Goal: Feedback & Contribution: Submit feedback/report problem

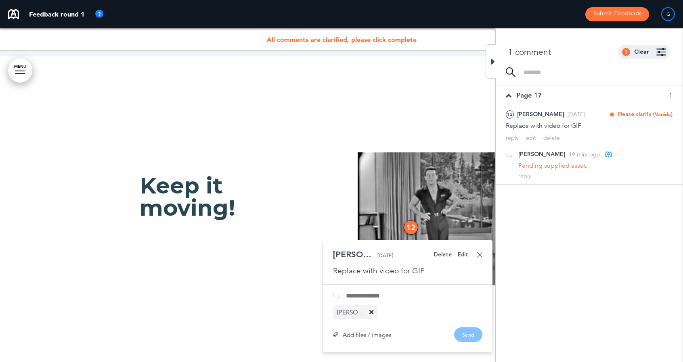
scroll to position [7652, 0]
click at [480, 252] on link at bounding box center [480, 255] width 6 height 6
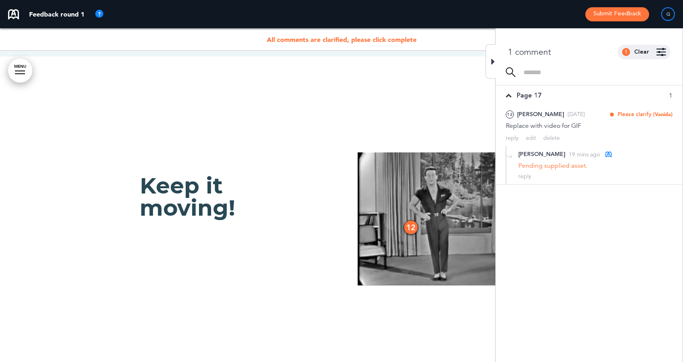
click at [411, 220] on div "12" at bounding box center [411, 227] width 15 height 15
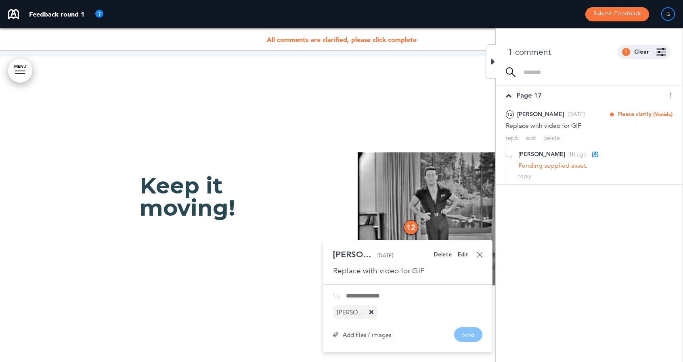
click at [369, 293] on input "text" at bounding box center [414, 296] width 136 height 6
type input "****"
click at [371, 332] on div "Add files / images" at bounding box center [362, 335] width 58 height 6
click at [373, 310] on icon at bounding box center [371, 313] width 4 height 6
click at [466, 328] on button "Send" at bounding box center [468, 335] width 28 height 15
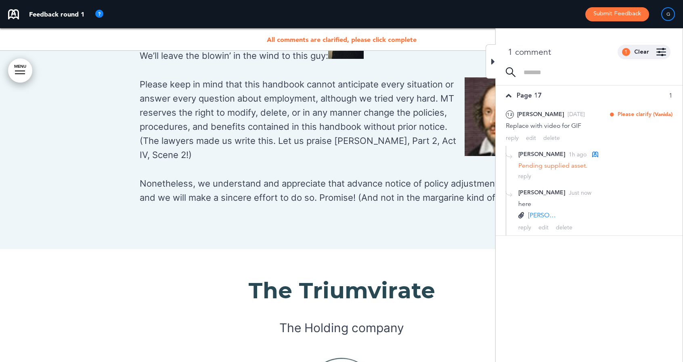
scroll to position [1043, 0]
click at [493, 59] on icon at bounding box center [493, 62] width 4 height 10
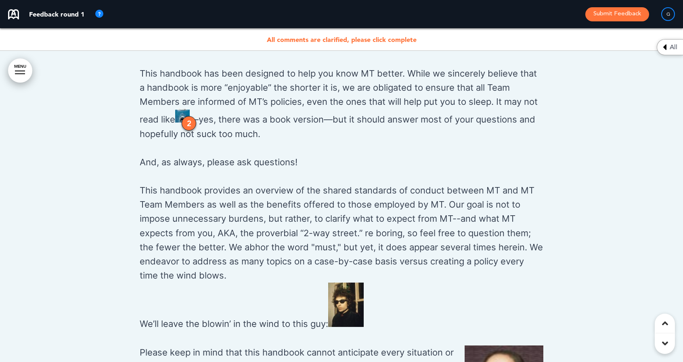
scroll to position [672, 0]
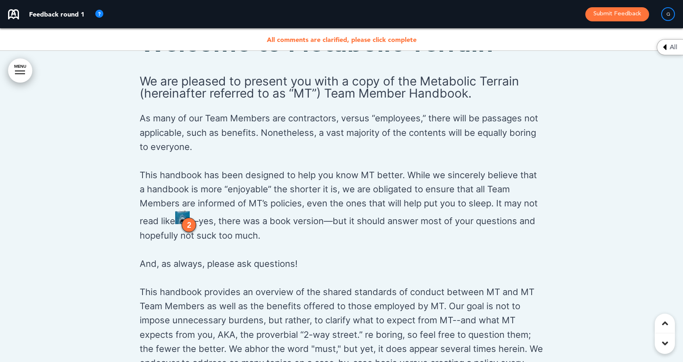
click at [187, 228] on div "2" at bounding box center [189, 225] width 15 height 15
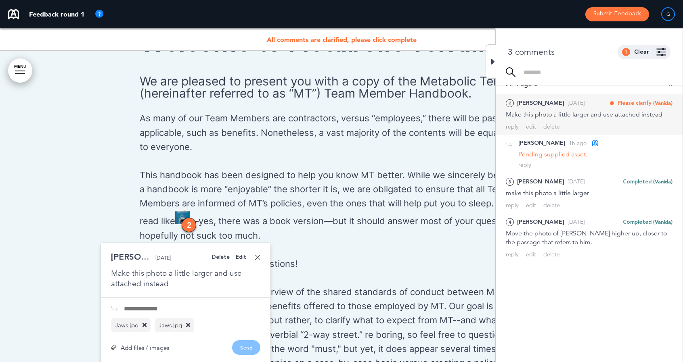
scroll to position [12, 0]
click at [158, 309] on input "text" at bounding box center [192, 309] width 136 height 6
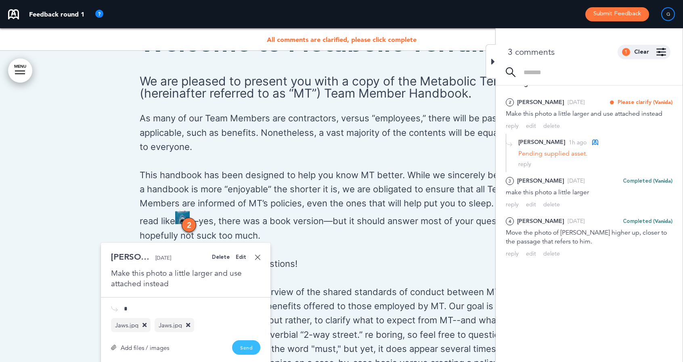
type input "*"
click at [242, 348] on button "Send" at bounding box center [246, 348] width 28 height 15
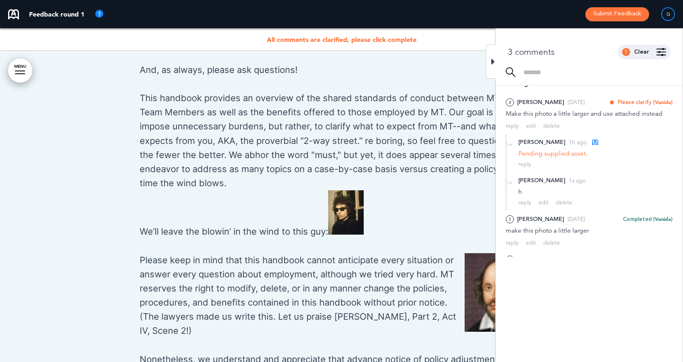
scroll to position [868, 0]
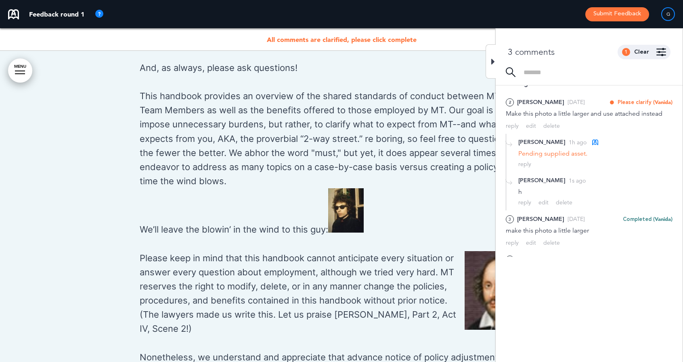
click at [491, 63] on icon at bounding box center [493, 62] width 4 height 10
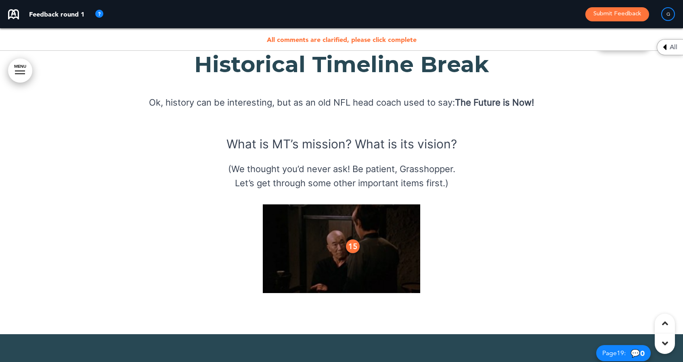
scroll to position [8705, 0]
click at [354, 240] on div "15" at bounding box center [353, 247] width 15 height 15
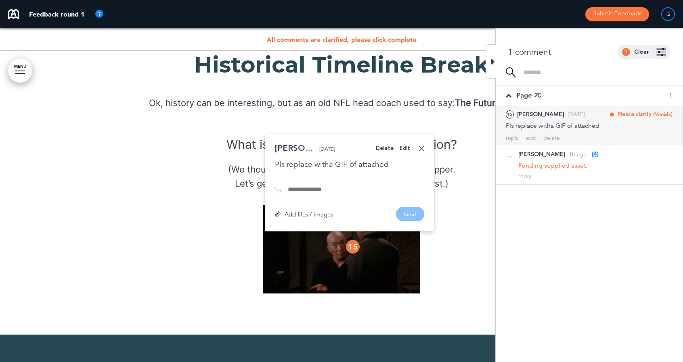
scroll to position [0, 0]
click at [311, 186] on input "text" at bounding box center [356, 189] width 136 height 6
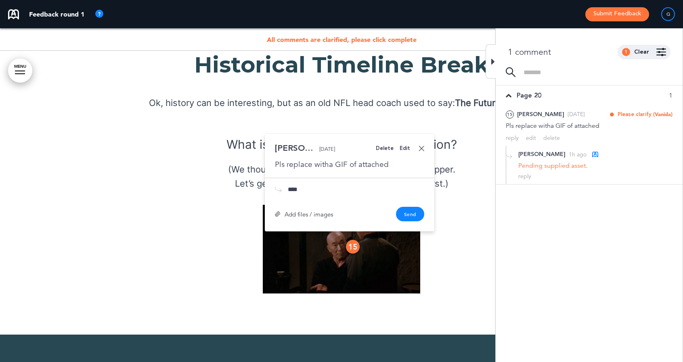
type input "****"
click at [290, 212] on div "Add files / images" at bounding box center [304, 215] width 58 height 6
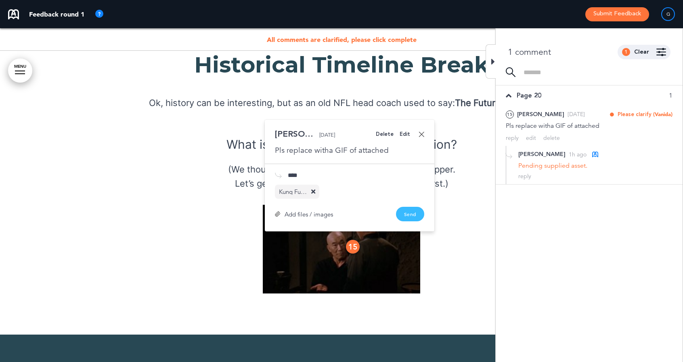
click at [413, 207] on button "Send" at bounding box center [410, 214] width 28 height 15
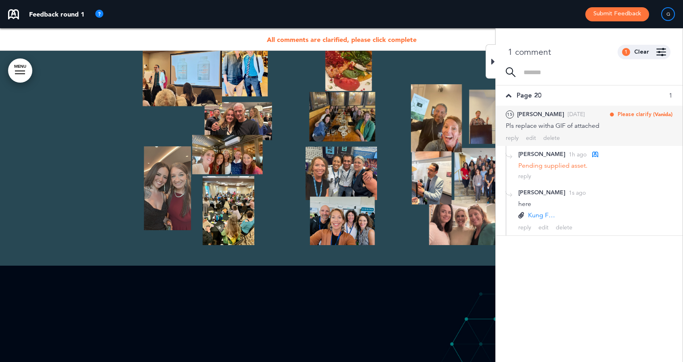
scroll to position [9088, 0]
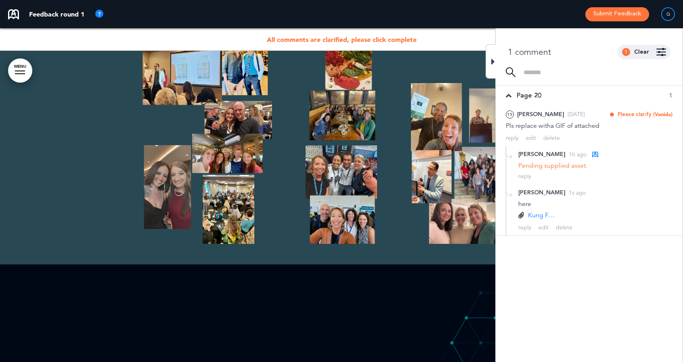
click at [489, 62] on div at bounding box center [491, 61] width 10 height 34
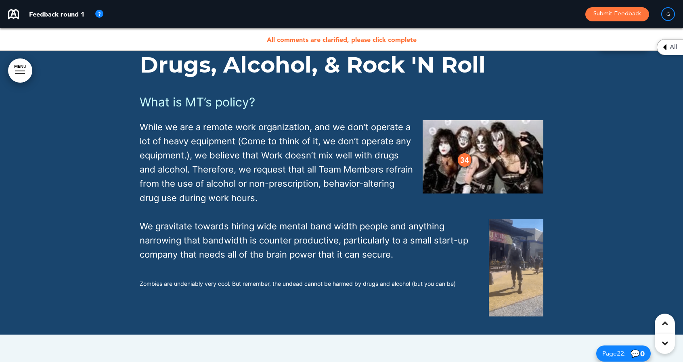
scroll to position [9641, 0]
click at [463, 153] on div "34" at bounding box center [464, 160] width 15 height 15
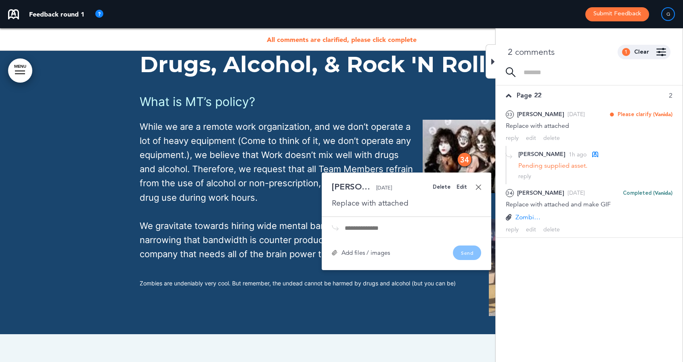
click at [332, 250] on img at bounding box center [335, 253] width 6 height 6
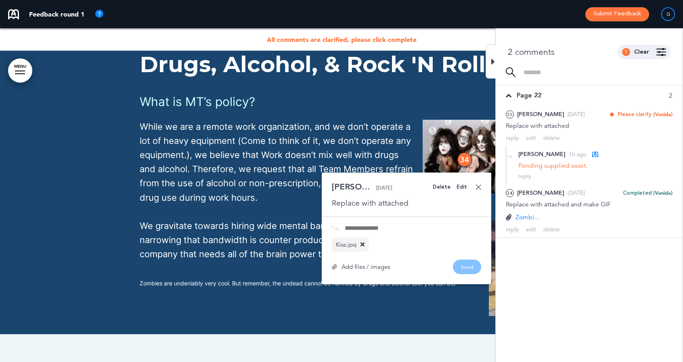
click at [360, 225] on input "text" at bounding box center [413, 228] width 136 height 6
type input "****"
click at [462, 260] on button "Send" at bounding box center [467, 267] width 28 height 15
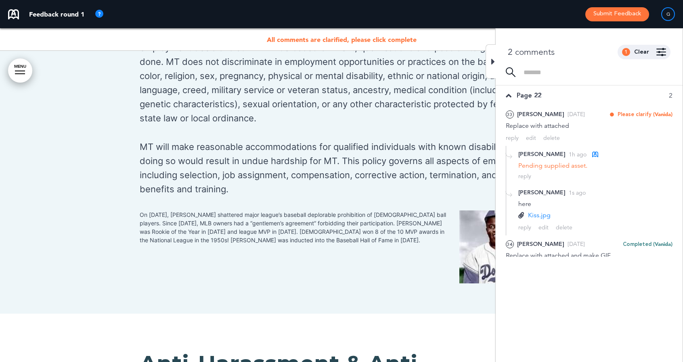
scroll to position [10049, 0]
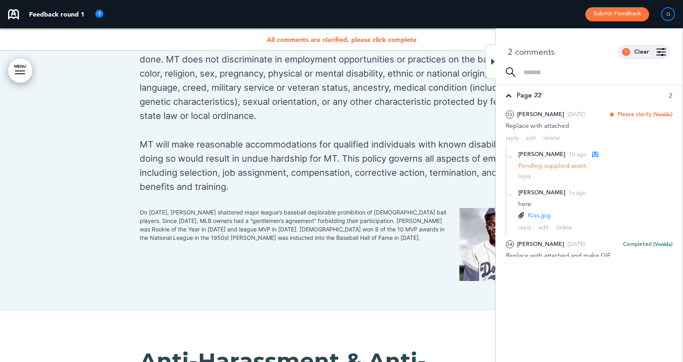
click at [493, 61] on icon at bounding box center [493, 62] width 4 height 10
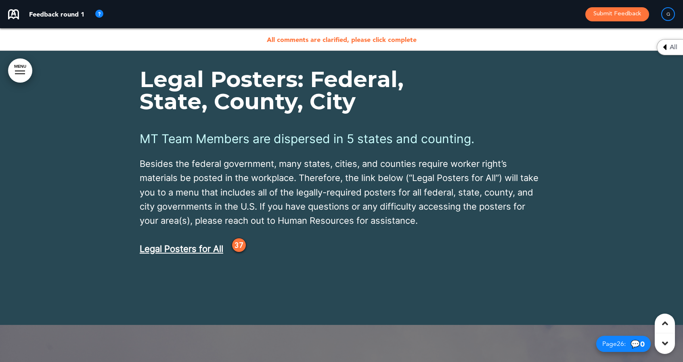
scroll to position [11141, 0]
click at [238, 239] on div "37" at bounding box center [239, 246] width 15 height 15
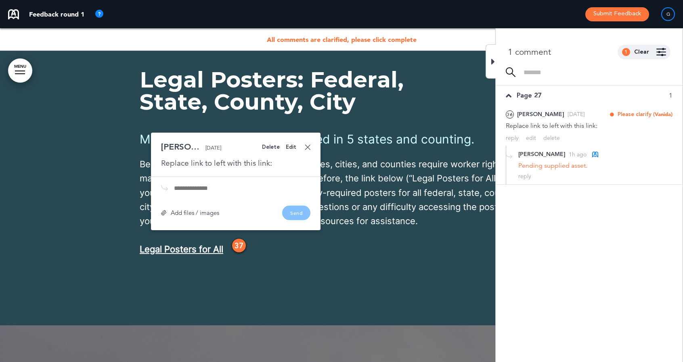
click at [200, 185] on input "text" at bounding box center [242, 188] width 136 height 6
type input "*"
click at [175, 158] on div "Replace link to left with this link:" at bounding box center [235, 163] width 149 height 10
drag, startPoint x: 175, startPoint y: 117, endPoint x: 170, endPoint y: 117, distance: 5.2
click at [170, 158] on div "Replace link to left with this link:" at bounding box center [235, 163] width 149 height 10
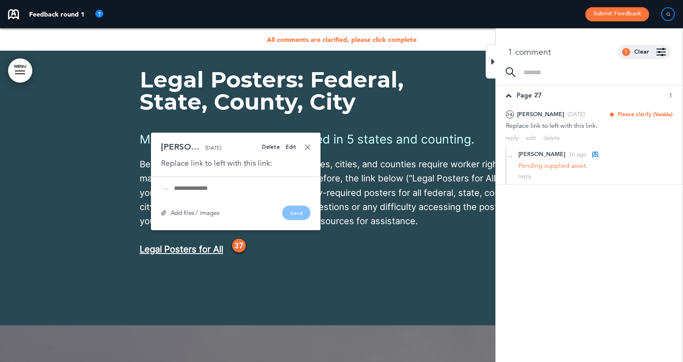
click at [186, 185] on input "text" at bounding box center [242, 188] width 136 height 6
paste input "**********"
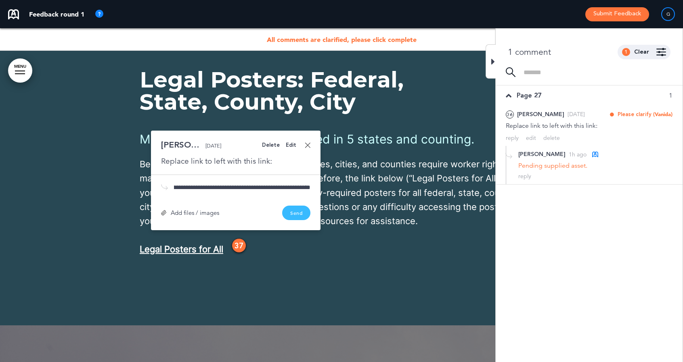
type input "**********"
click at [293, 206] on button "Send" at bounding box center [296, 213] width 28 height 15
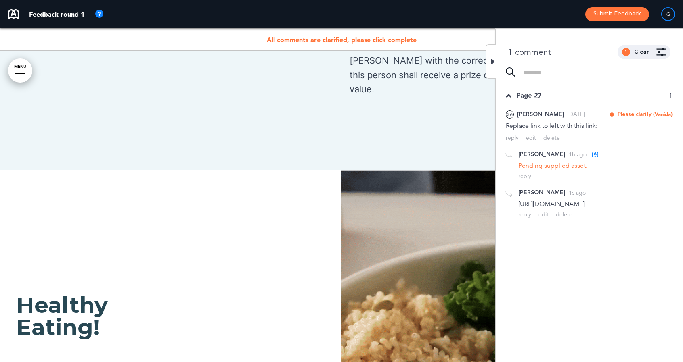
click at [41, 176] on div "Healthy Eating!" at bounding box center [341, 326] width 683 height 312
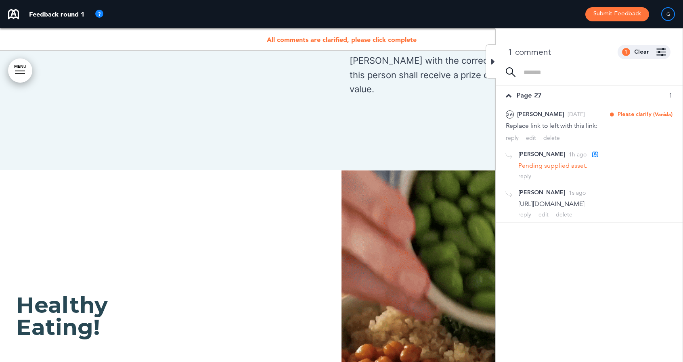
scroll to position [12113, 0]
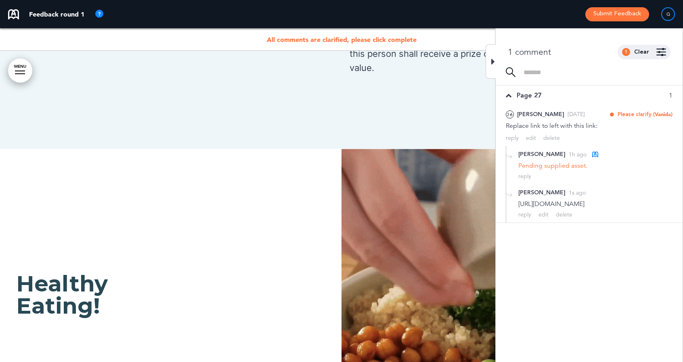
click at [488, 61] on div at bounding box center [491, 61] width 10 height 34
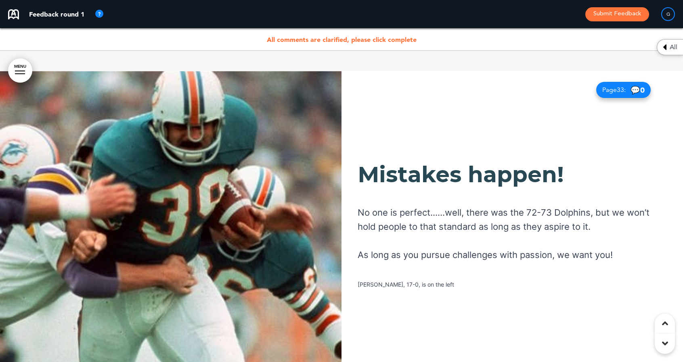
scroll to position [14940, 0]
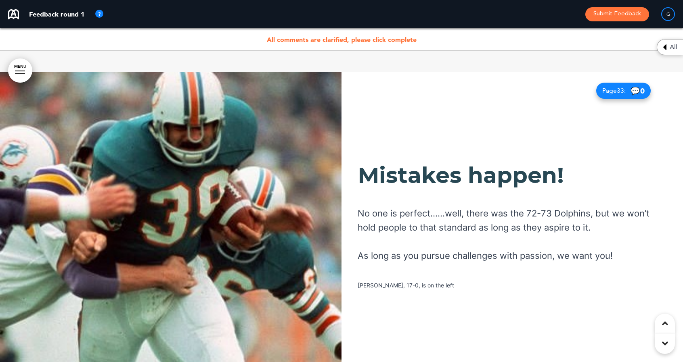
click at [184, 181] on img at bounding box center [170, 228] width 341 height 312
click at [194, 207] on img at bounding box center [170, 228] width 341 height 312
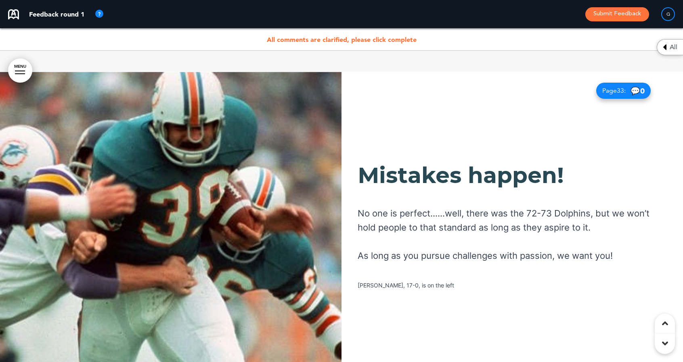
click at [194, 207] on img at bounding box center [170, 228] width 341 height 312
click at [225, 205] on img at bounding box center [170, 228] width 341 height 312
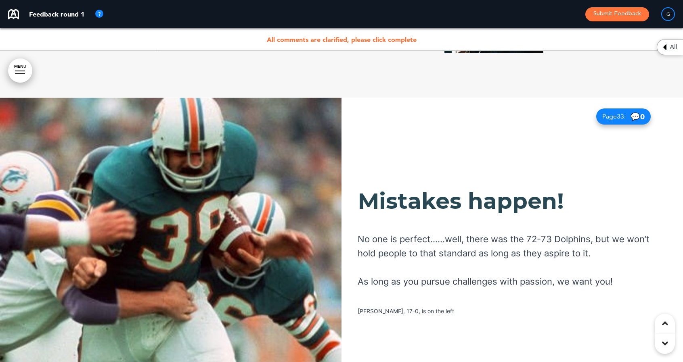
scroll to position [14915, 0]
click at [56, 222] on img at bounding box center [170, 254] width 341 height 312
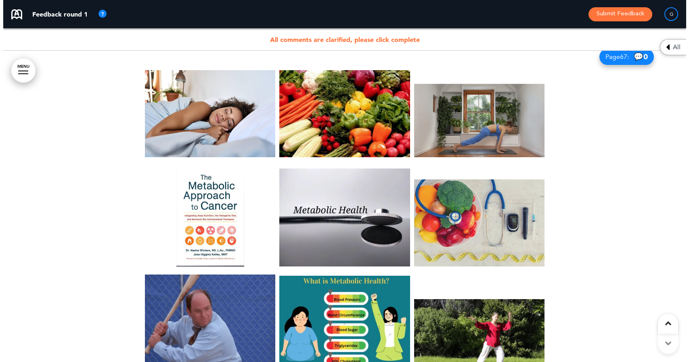
scroll to position [29917, 0]
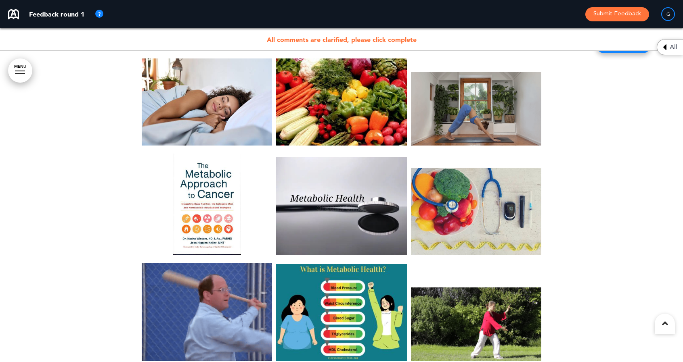
click at [608, 16] on button "Submit Feedback" at bounding box center [617, 14] width 64 height 14
